Goal: Information Seeking & Learning: Learn about a topic

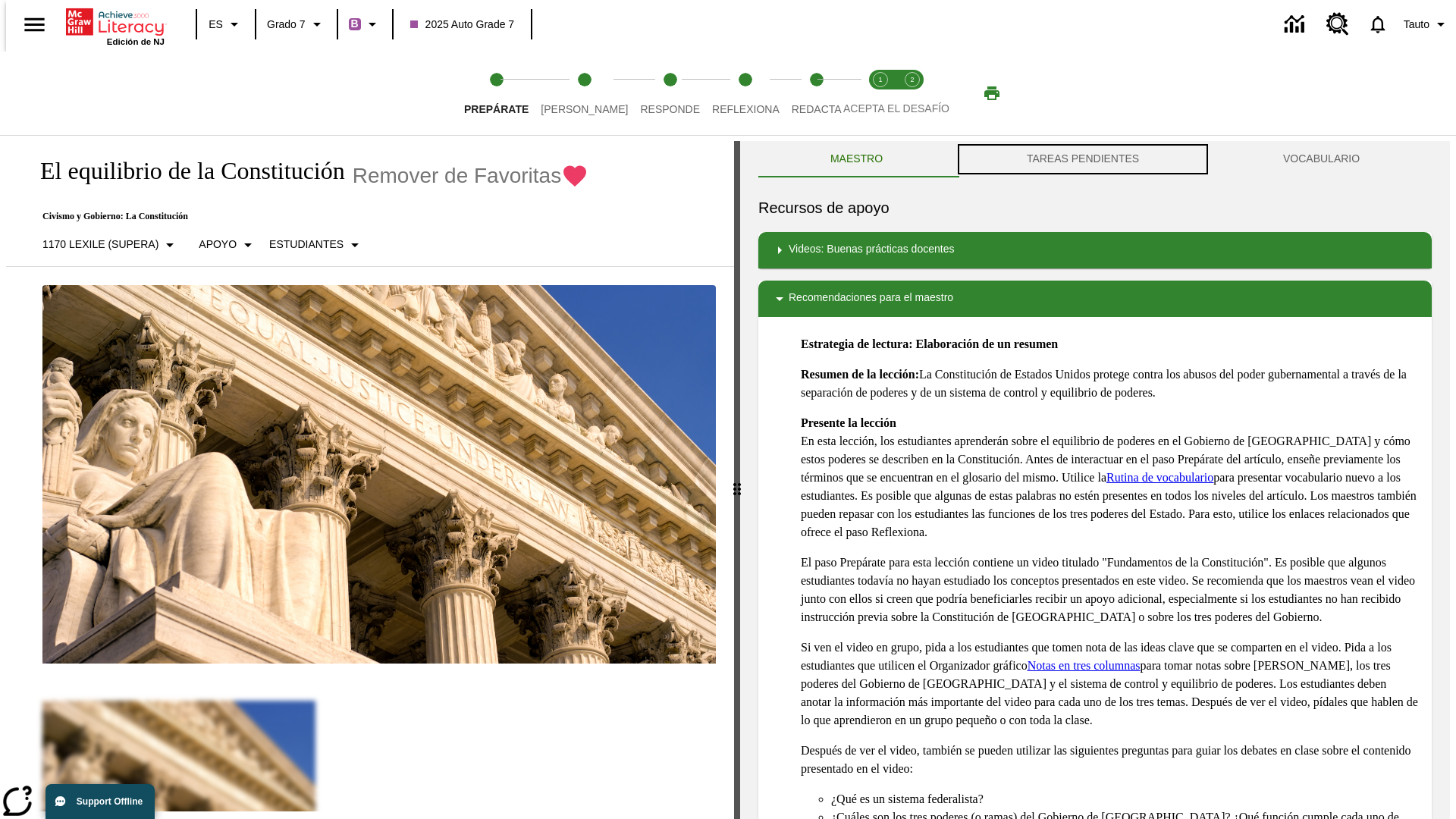
click at [1083, 159] on button "TAREAS PENDIENTES" at bounding box center [1082, 159] width 256 height 36
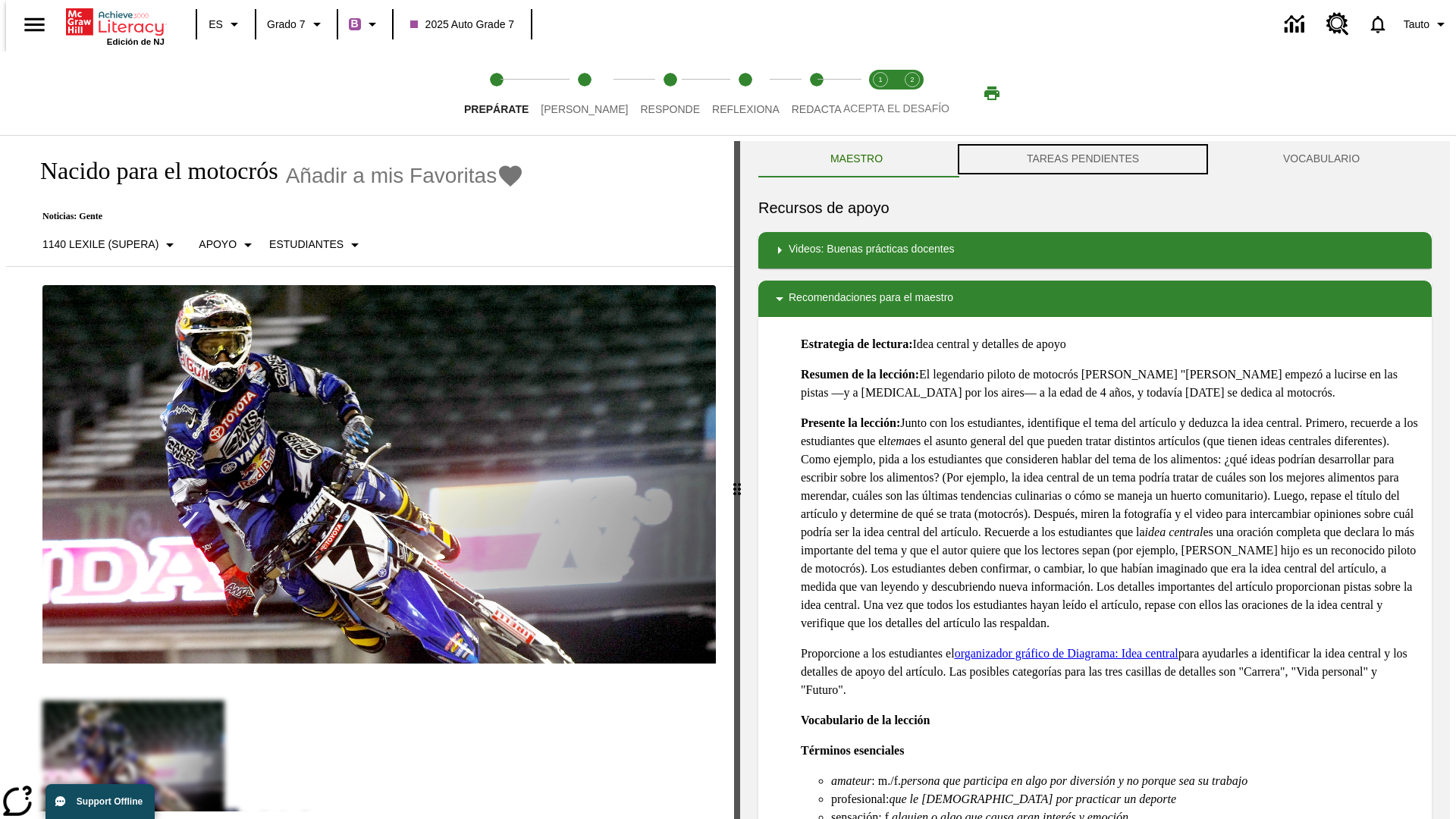
click at [1083, 159] on button "TAREAS PENDIENTES" at bounding box center [1082, 159] width 256 height 36
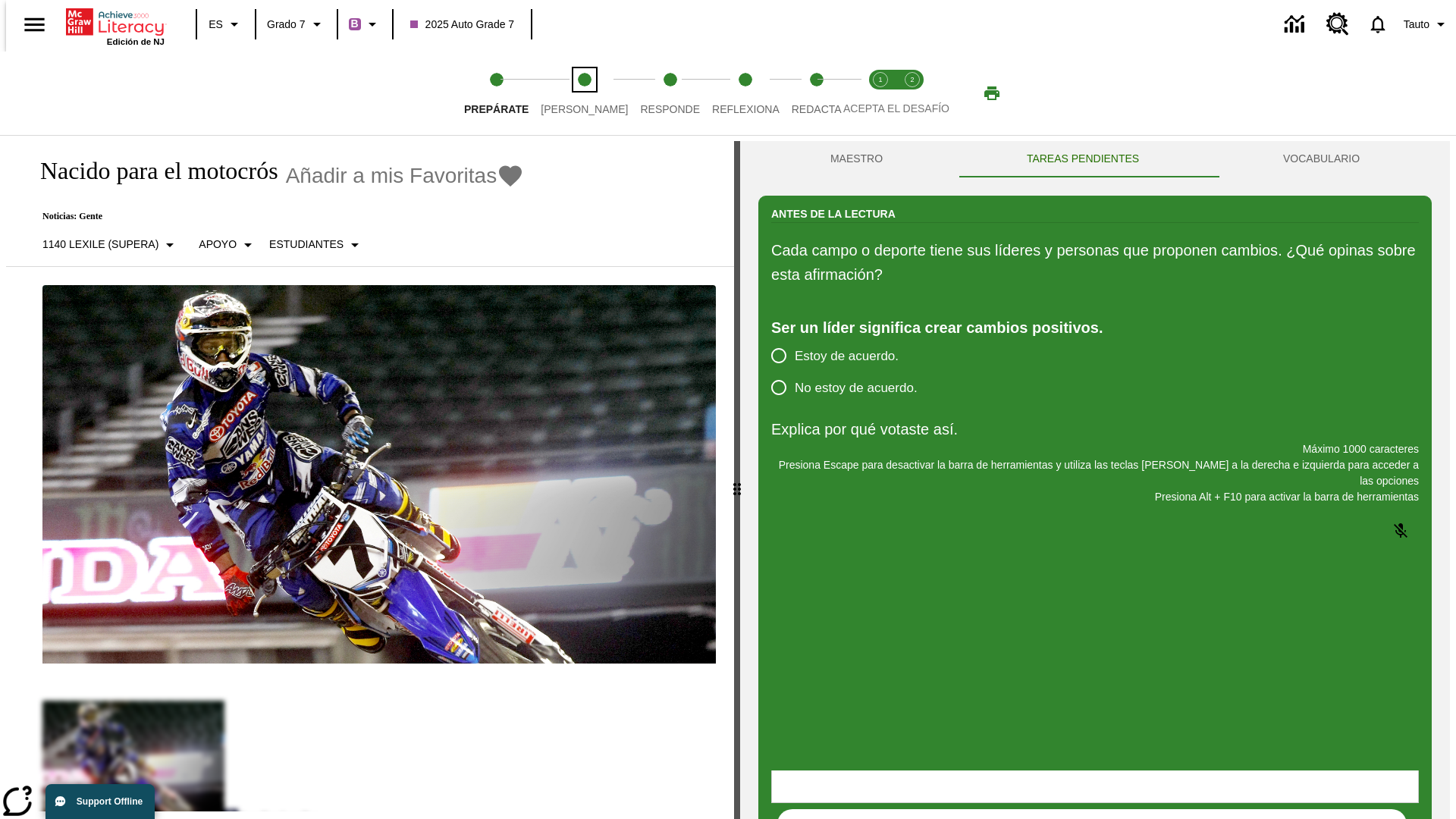
click at [572, 93] on span "[PERSON_NAME]" at bounding box center [583, 103] width 87 height 27
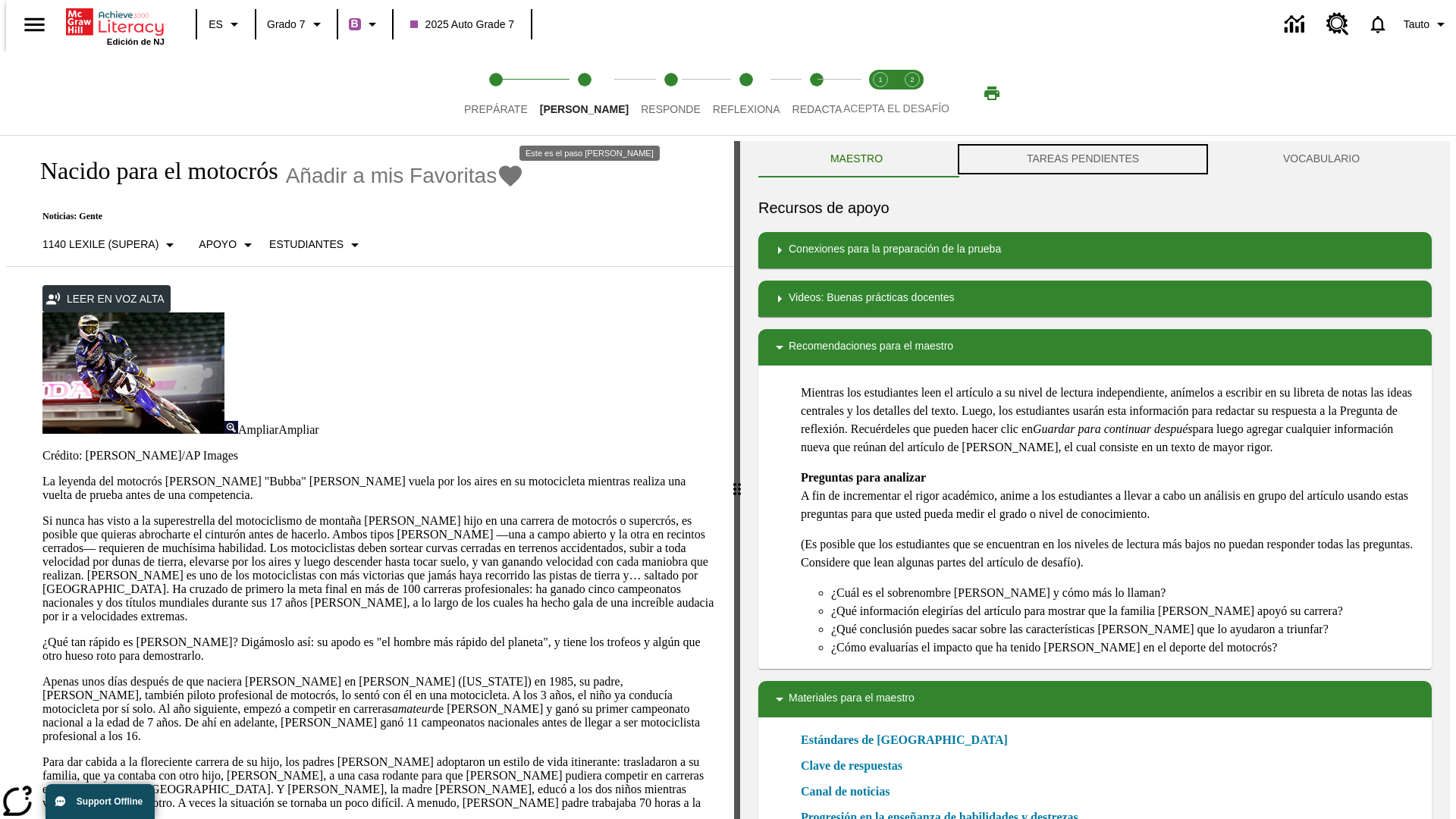
scroll to position [1, 0]
click at [1083, 159] on button "TAREAS PENDIENTES" at bounding box center [1082, 158] width 256 height 36
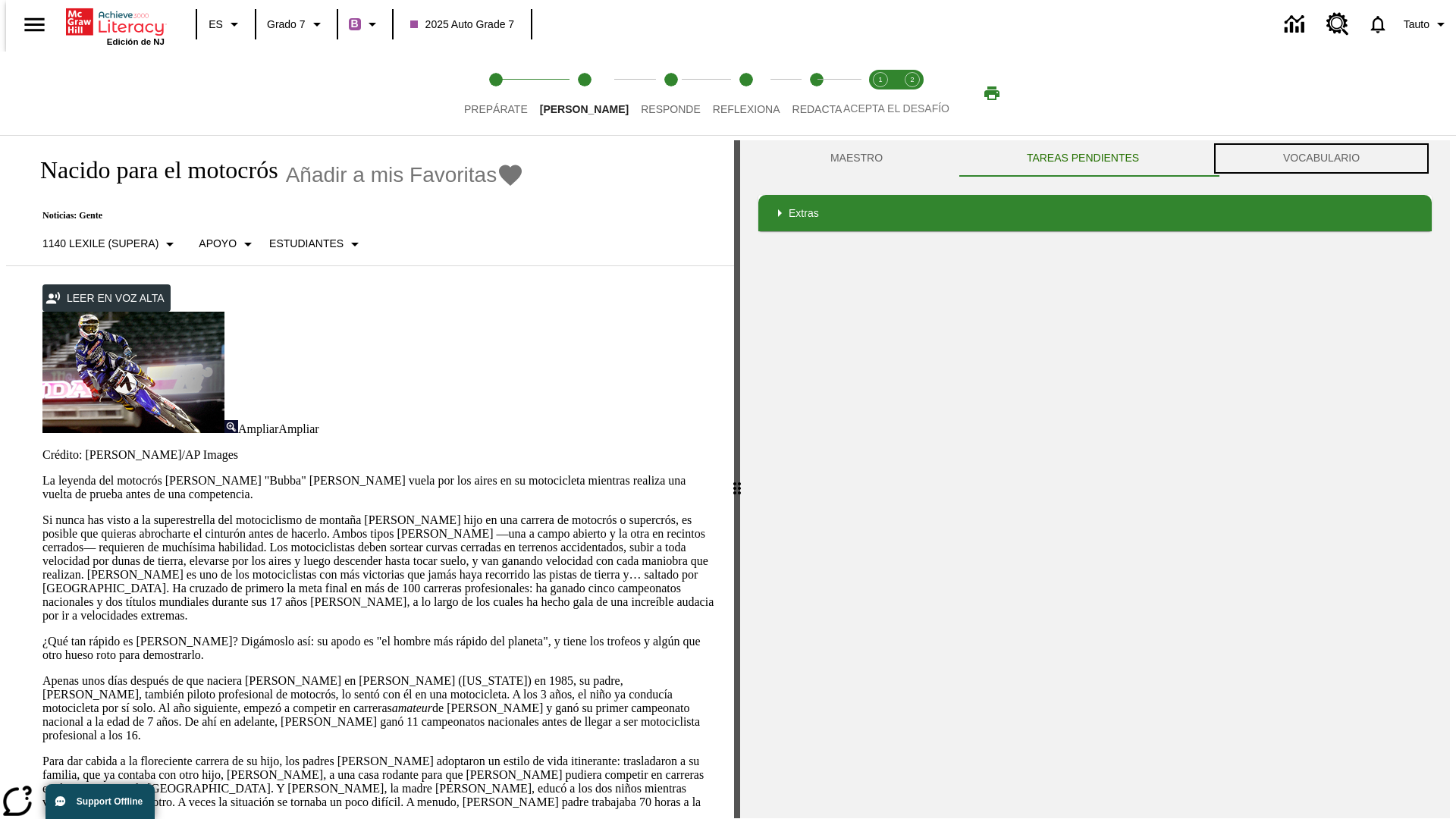
click at [1326, 158] on button "VOCABULARIO" at bounding box center [1320, 158] width 220 height 36
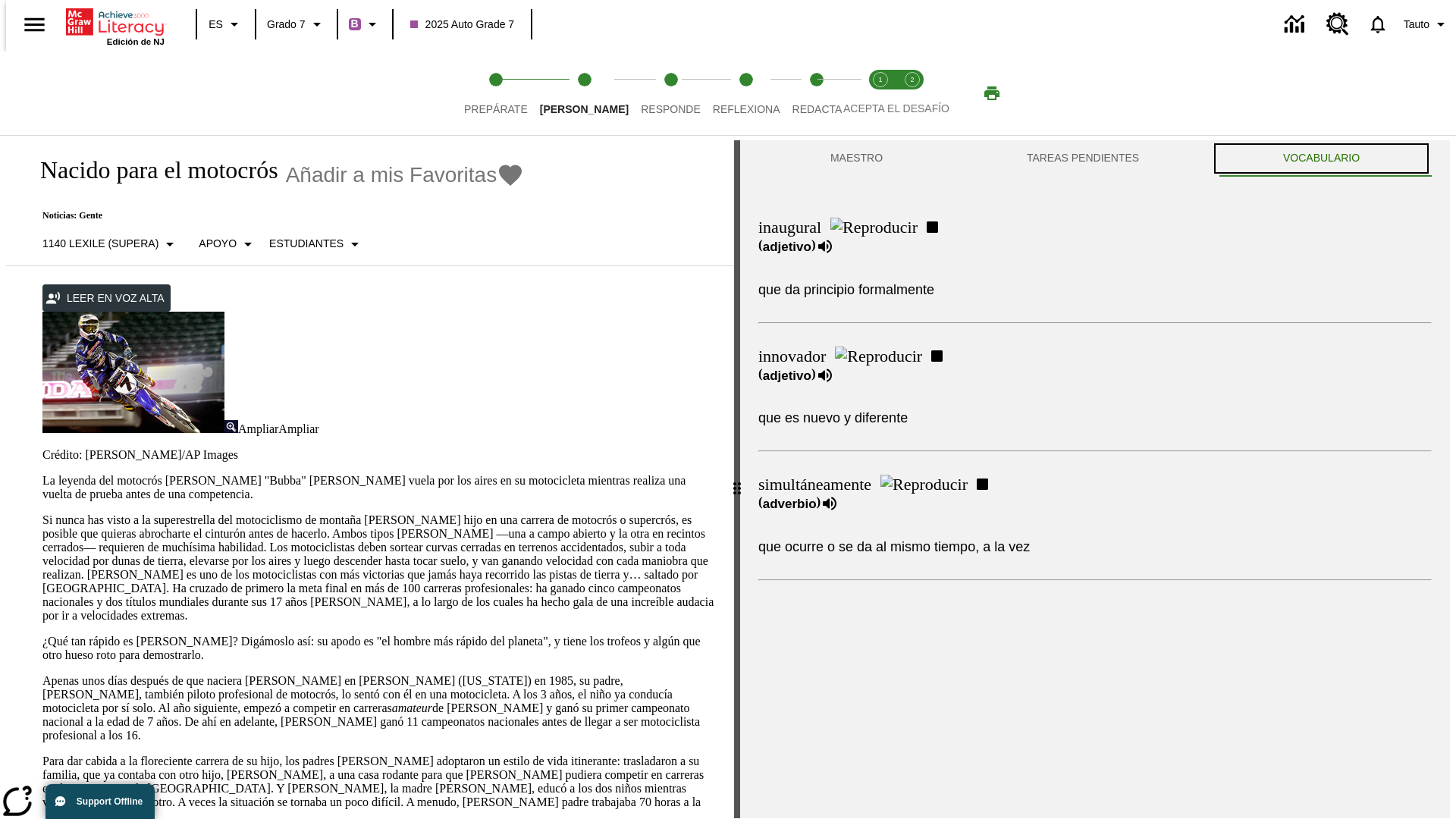
scroll to position [0, 0]
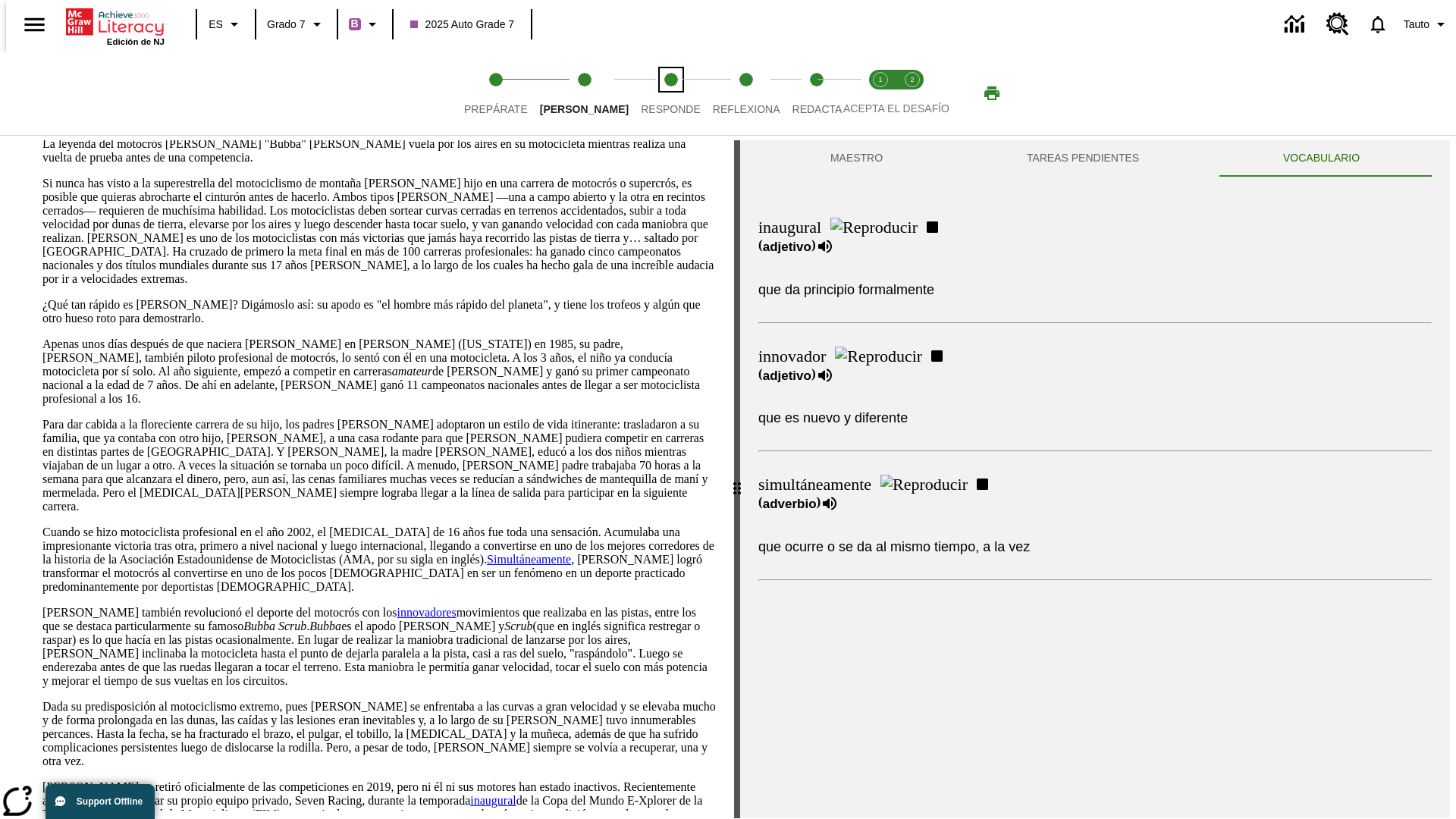
click at [647, 93] on span "Responde" at bounding box center [670, 103] width 60 height 27
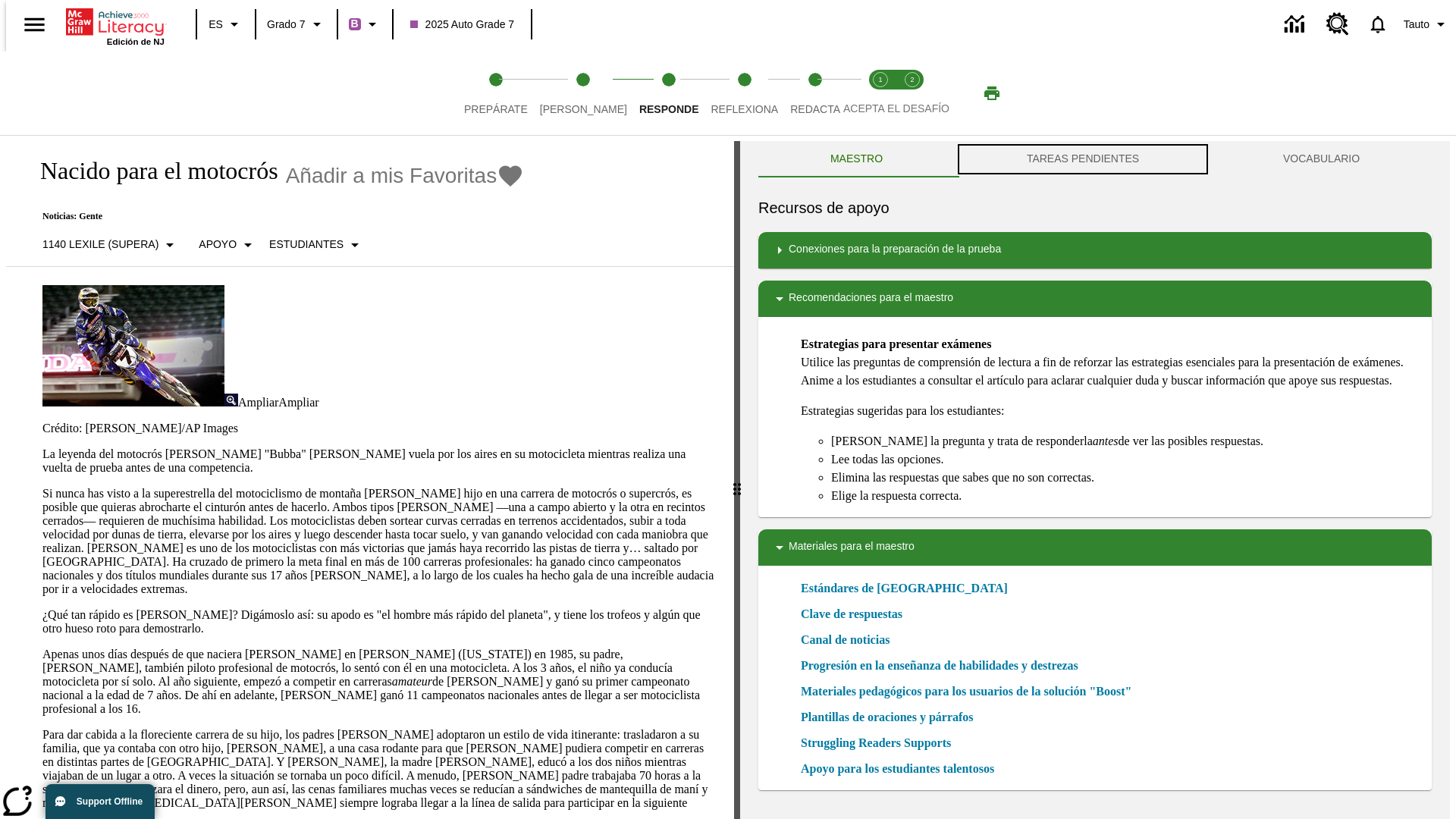
scroll to position [1, 0]
click at [1083, 159] on button "TAREAS PENDIENTES" at bounding box center [1082, 158] width 256 height 36
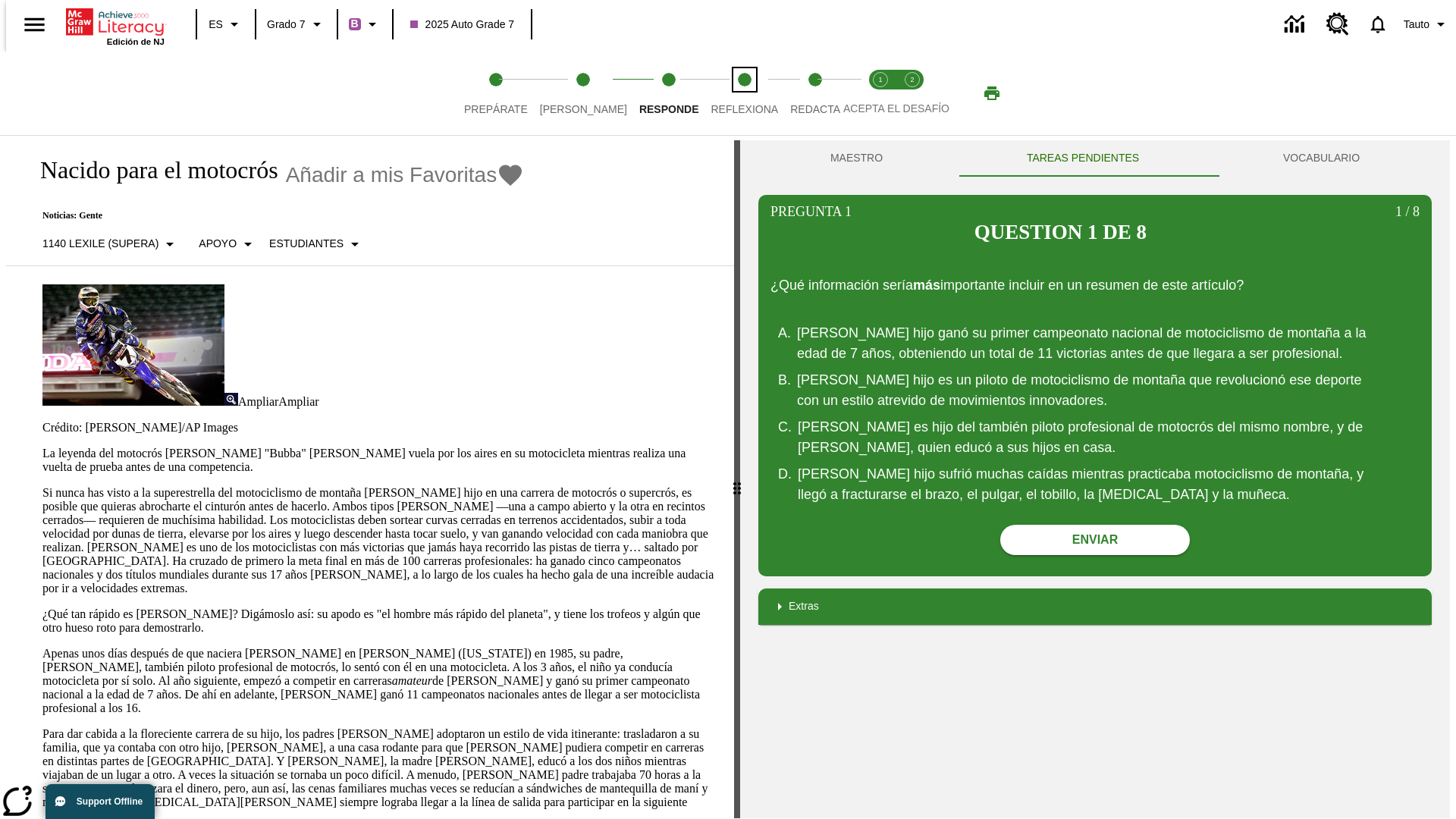
click at [724, 93] on span "Reflexiona" at bounding box center [743, 103] width 67 height 27
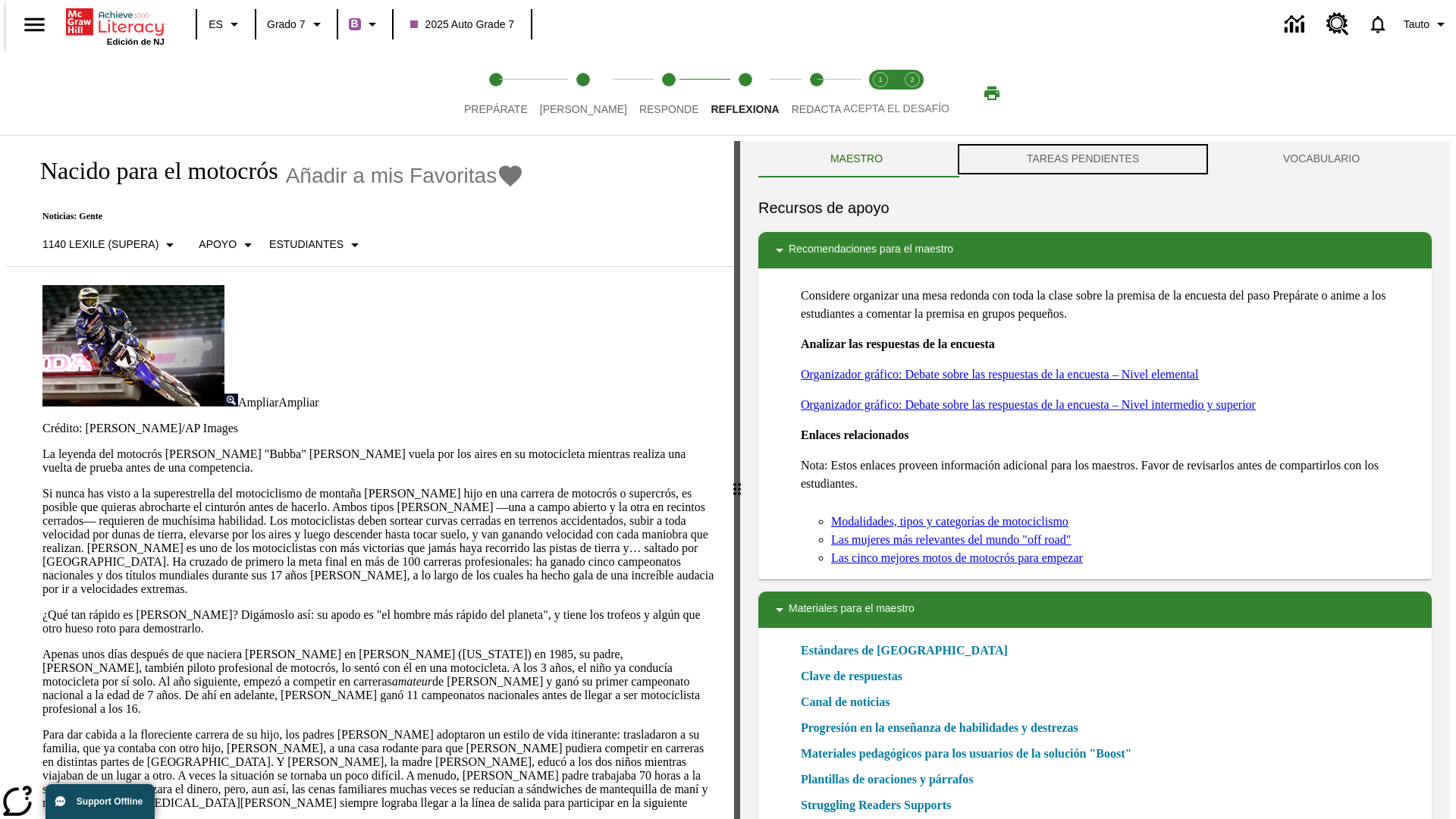
scroll to position [1, 0]
click at [1083, 159] on button "TAREAS PENDIENTES" at bounding box center [1082, 158] width 256 height 36
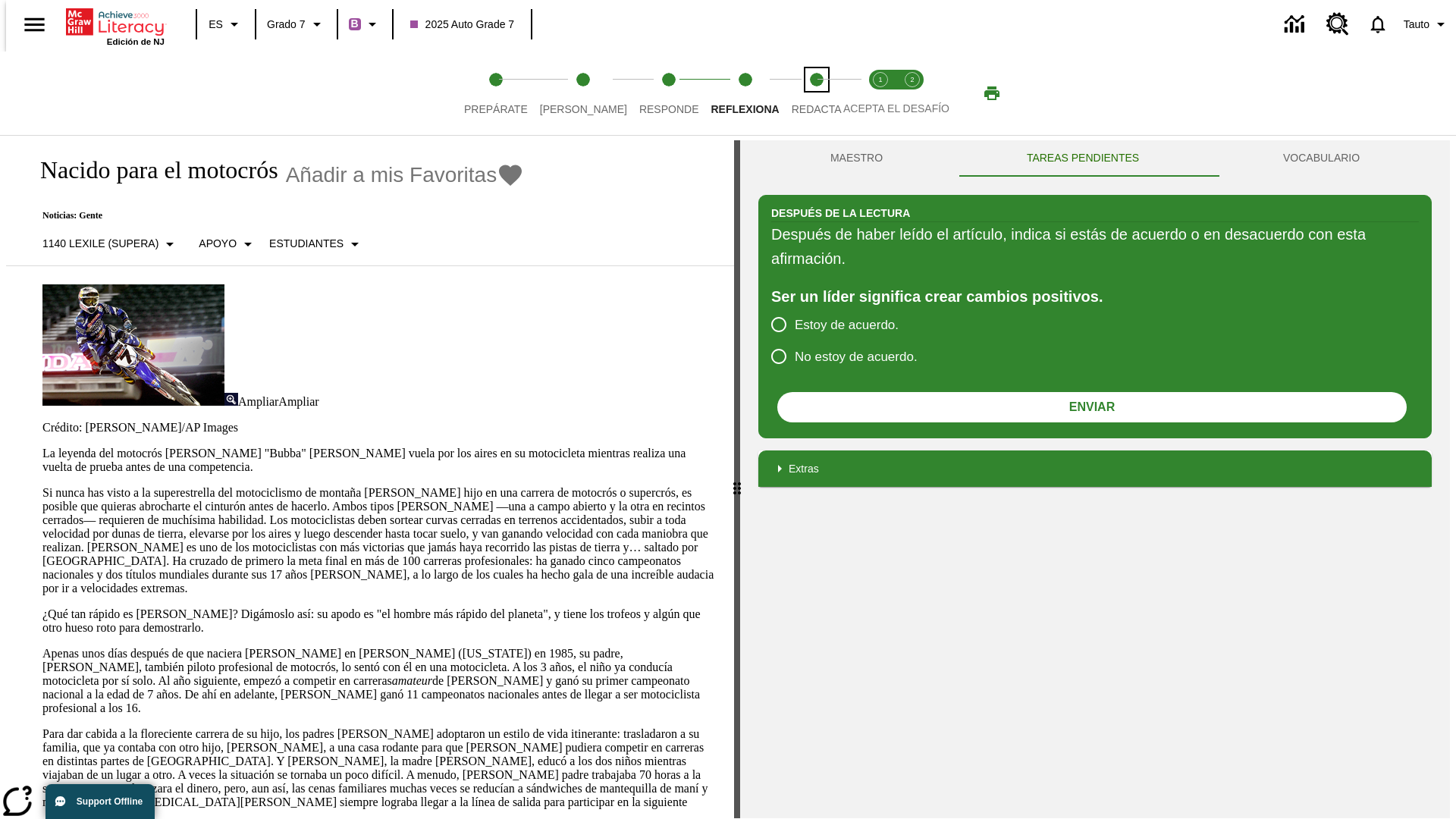
click at [800, 93] on span "Redacta" at bounding box center [817, 103] width 50 height 27
